Goal: Task Accomplishment & Management: Use online tool/utility

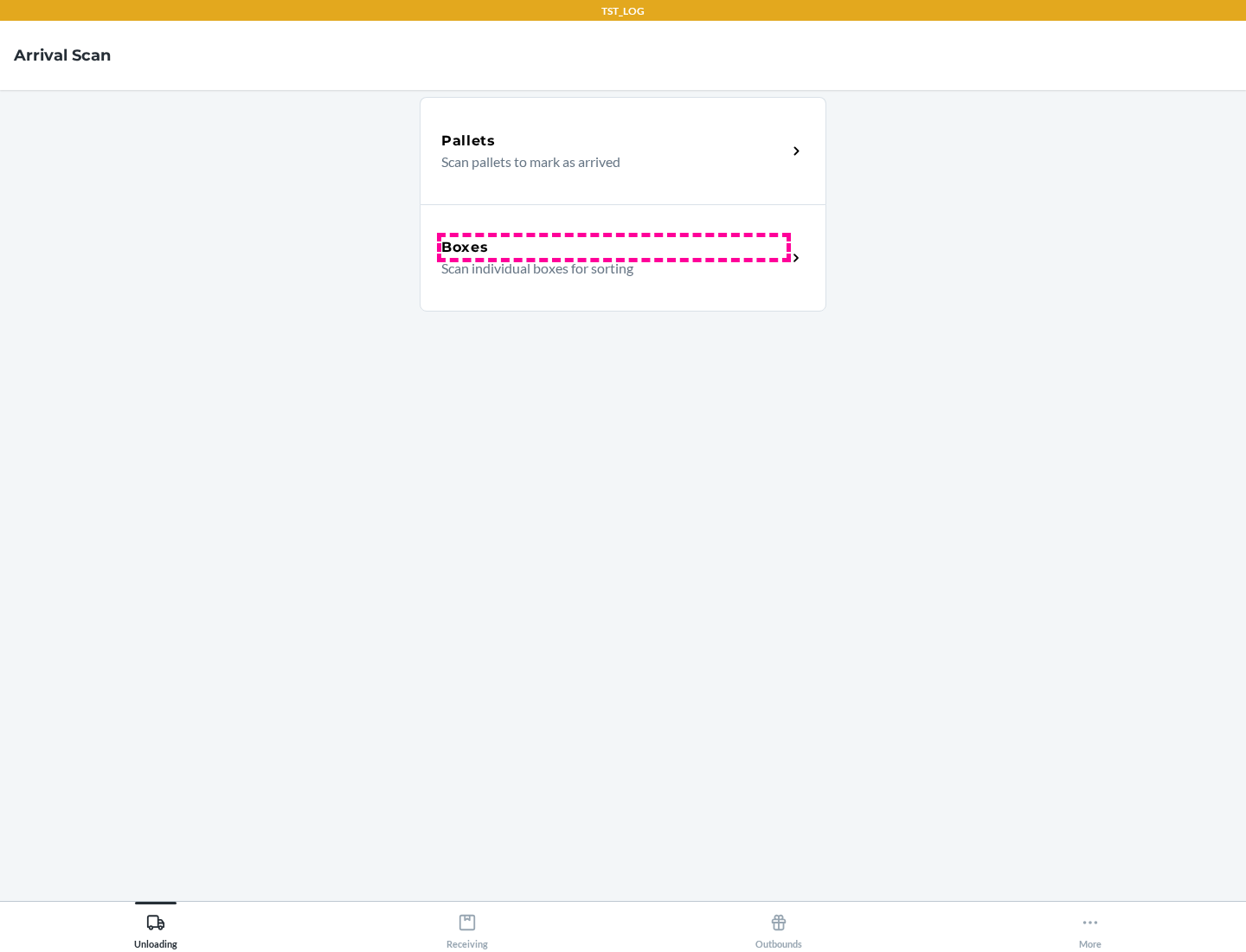
click at [613, 247] on div "Boxes" at bounding box center [614, 247] width 345 height 21
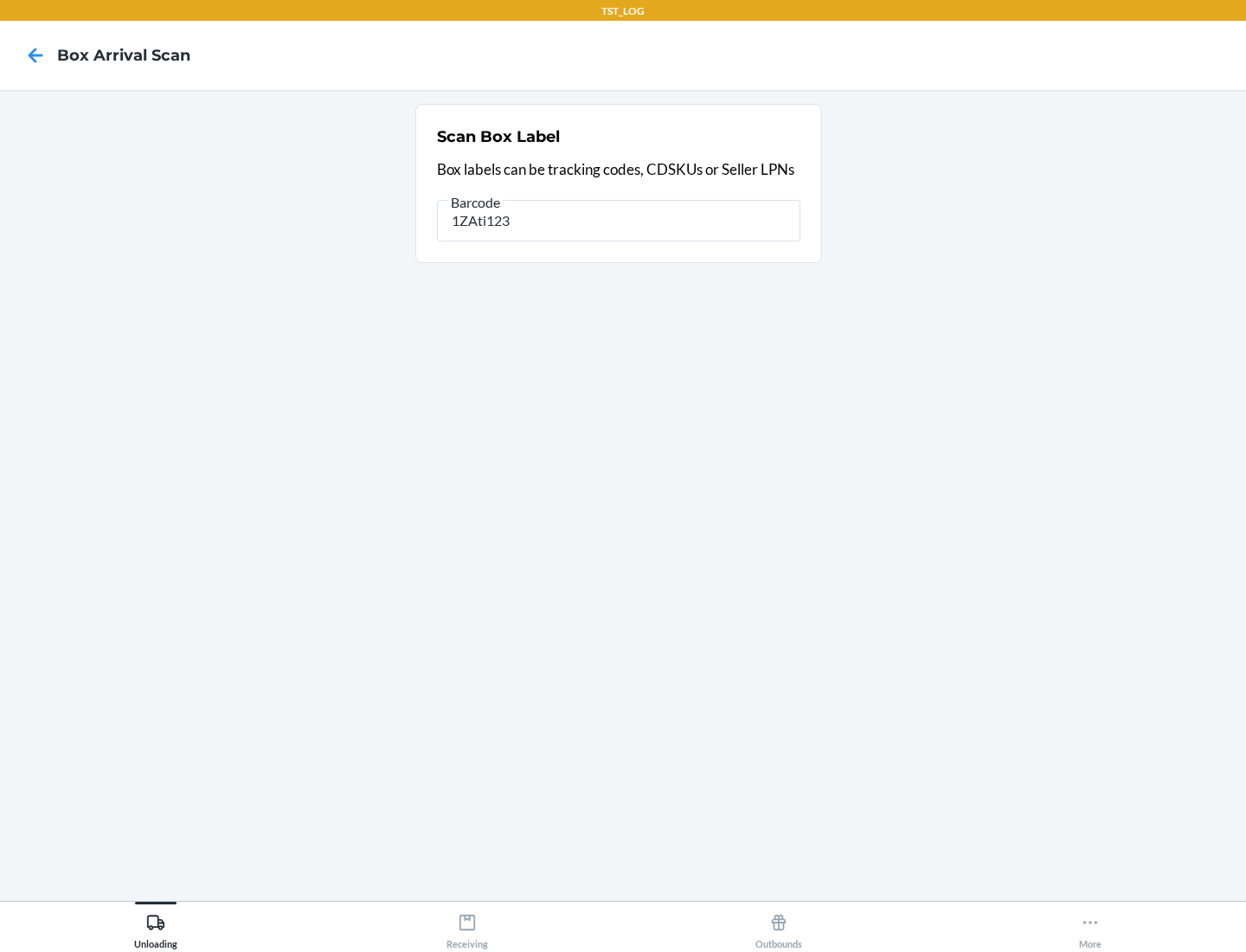
type input "1ZAti123"
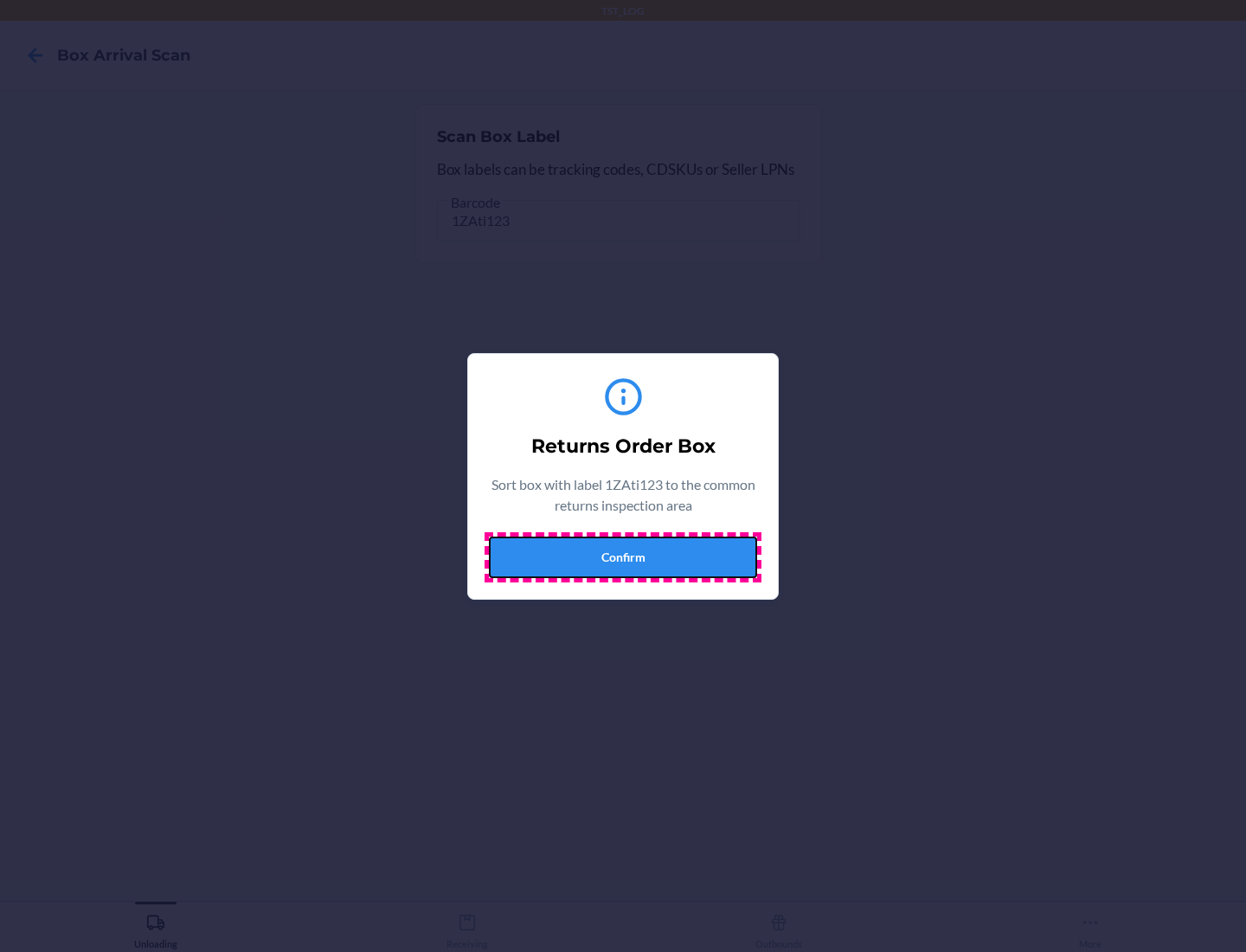
click at [623, 556] on button "Confirm" at bounding box center [622, 557] width 268 height 42
